Goal: Find specific page/section: Find specific page/section

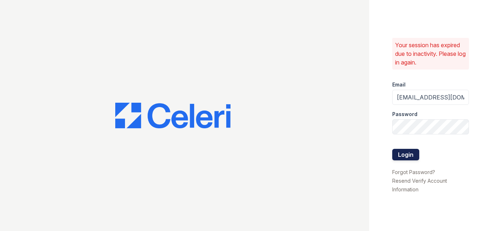
click at [407, 156] on button "Login" at bounding box center [405, 155] width 27 height 12
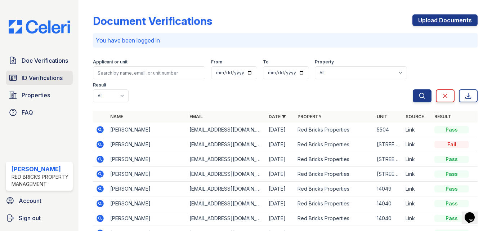
click at [31, 77] on span "ID Verifications" at bounding box center [42, 77] width 41 height 9
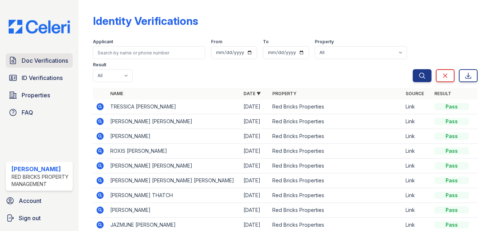
click at [32, 60] on span "Doc Verifications" at bounding box center [45, 60] width 46 height 9
